Goal: Task Accomplishment & Management: Use online tool/utility

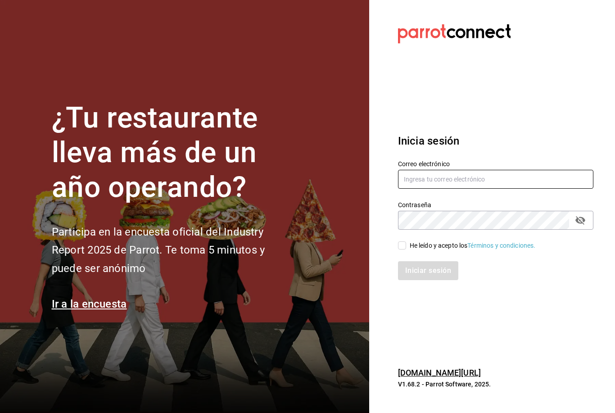
click at [451, 185] on input "text" at bounding box center [495, 179] width 195 height 19
type input "[EMAIL_ADDRESS][DOMAIN_NAME]"
click at [402, 249] on input "He leído y acepto los Términos y condiciones." at bounding box center [402, 245] width 8 height 8
checkbox input "true"
click at [427, 280] on button "Iniciar sesión" at bounding box center [428, 270] width 61 height 19
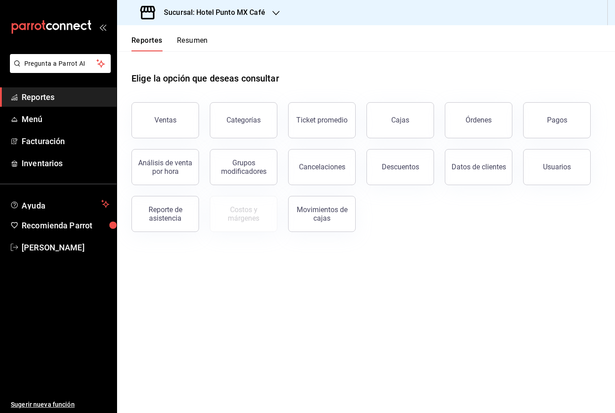
click at [272, 10] on div "Sucursal: Hotel Punto MX Café" at bounding box center [203, 12] width 159 height 25
click at [186, 111] on div at bounding box center [307, 206] width 615 height 413
click at [186, 111] on button "Ventas" at bounding box center [165, 120] width 68 height 36
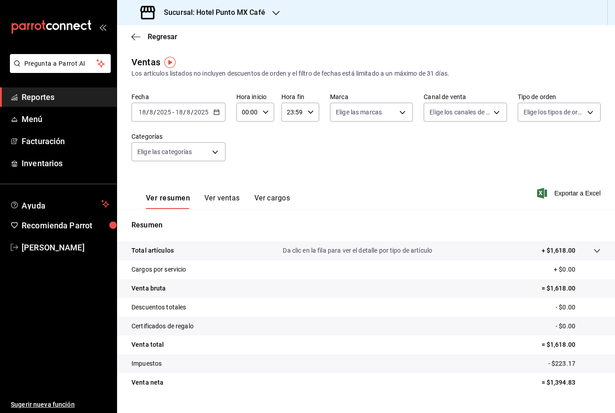
click at [239, 12] on h3 "Sucursal: Hotel Punto MX Café" at bounding box center [211, 12] width 109 height 11
click at [136, 59] on span "Hotel Punto Mx" at bounding box center [146, 58] width 44 height 9
click at [228, 205] on button "Ver ventas" at bounding box center [222, 201] width 36 height 15
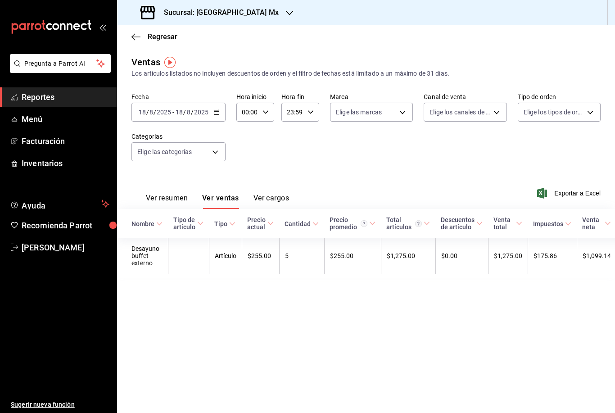
click at [58, 92] on span "Reportes" at bounding box center [66, 97] width 88 height 12
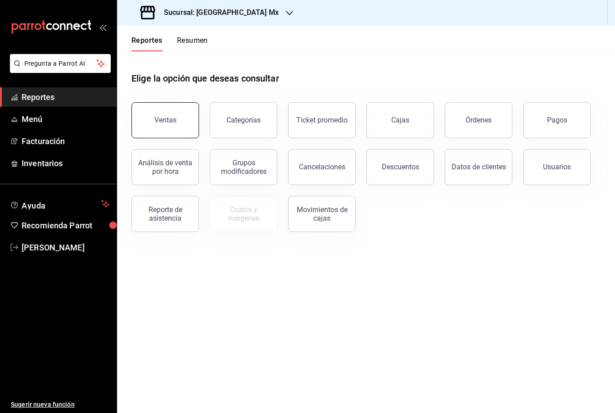
click at [179, 130] on button "Ventas" at bounding box center [165, 120] width 68 height 36
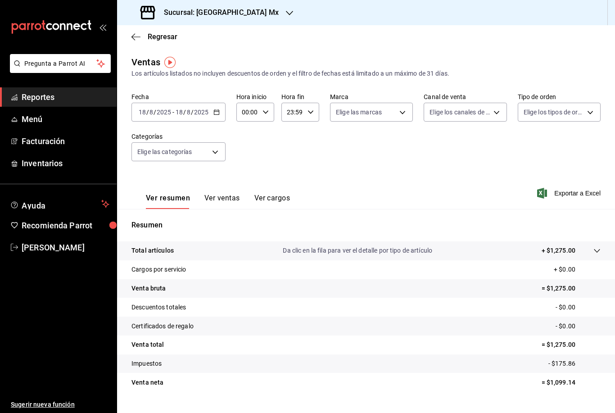
click at [243, 21] on div "Sucursal: Hotel Punto Mx" at bounding box center [210, 12] width 172 height 25
click at [181, 36] on span "Hotel Punto MX Café" at bounding box center [154, 38] width 60 height 9
click at [86, 110] on link "Menú" at bounding box center [58, 118] width 117 height 19
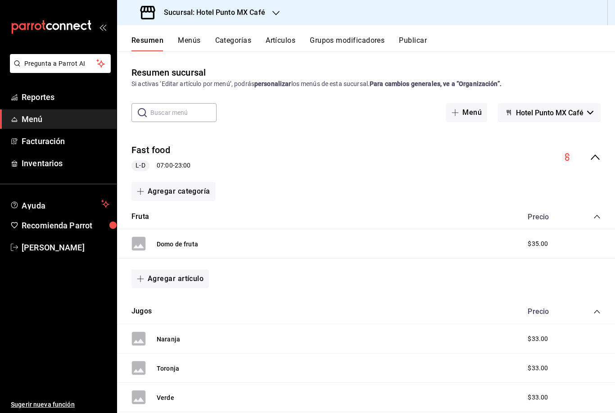
click at [269, 14] on div "Sucursal: Hotel Punto MX Café" at bounding box center [203, 12] width 159 height 25
click at [156, 57] on span "Hotel Punto Mx" at bounding box center [146, 58] width 44 height 9
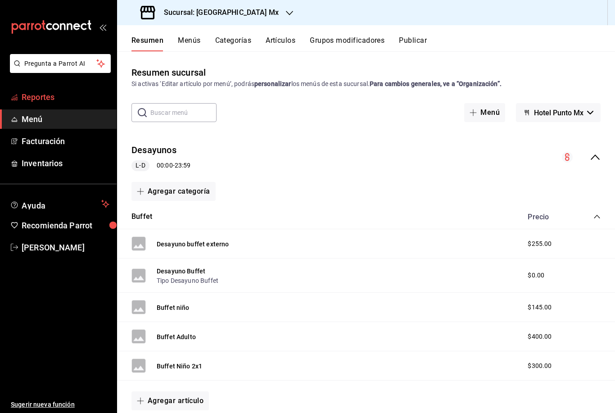
click at [44, 94] on span "Reportes" at bounding box center [66, 97] width 88 height 12
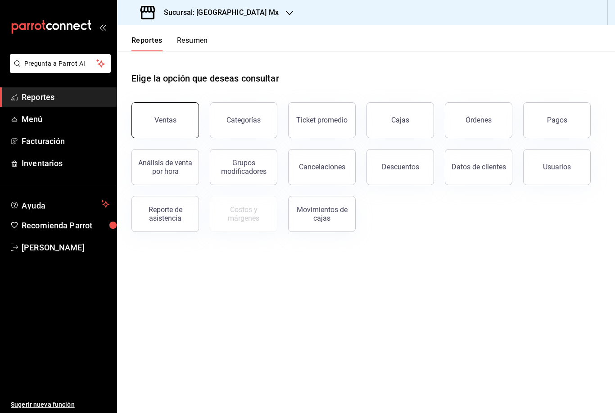
click at [149, 121] on button "Ventas" at bounding box center [165, 120] width 68 height 36
